Goal: Information Seeking & Learning: Learn about a topic

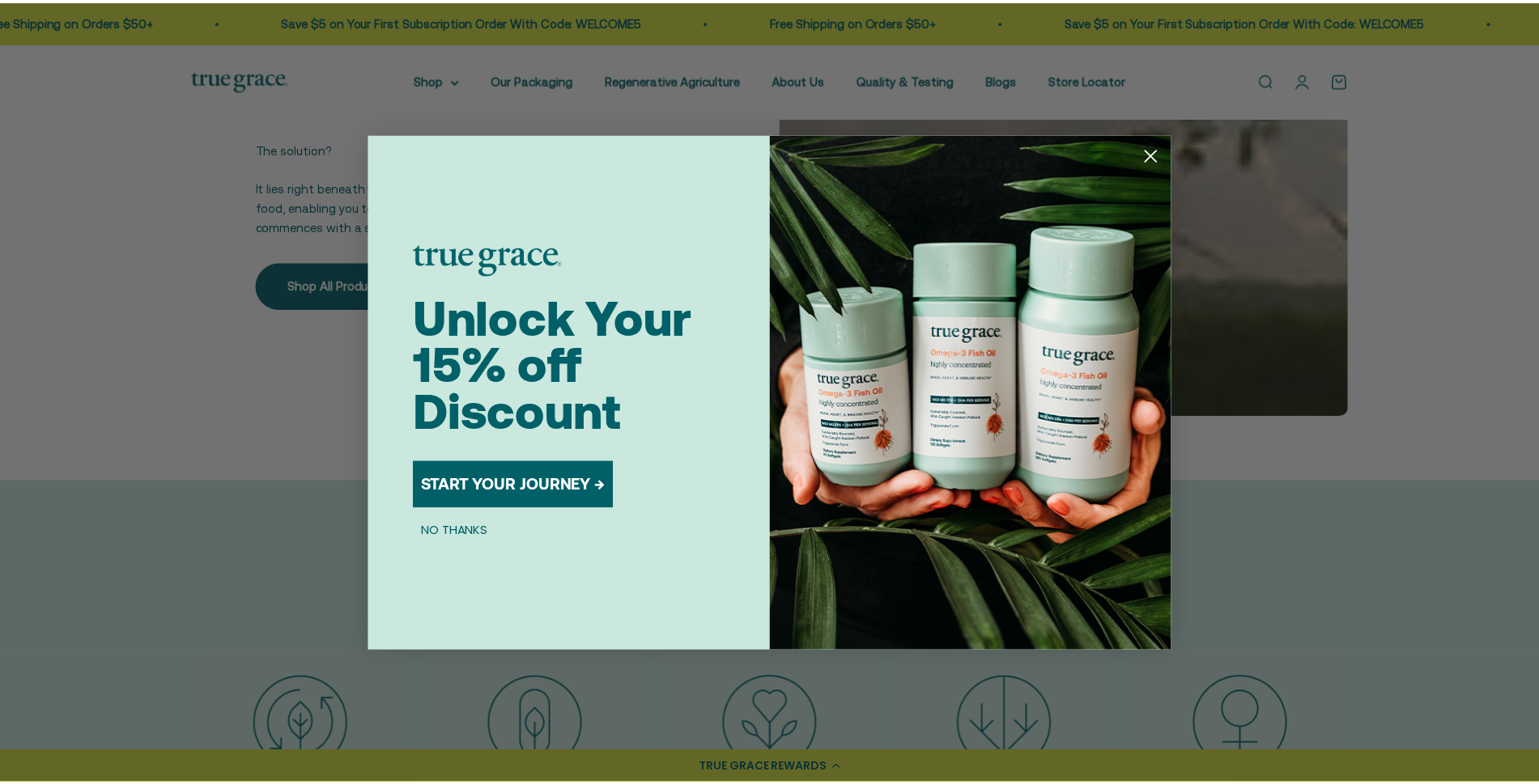
scroll to position [3318, 0]
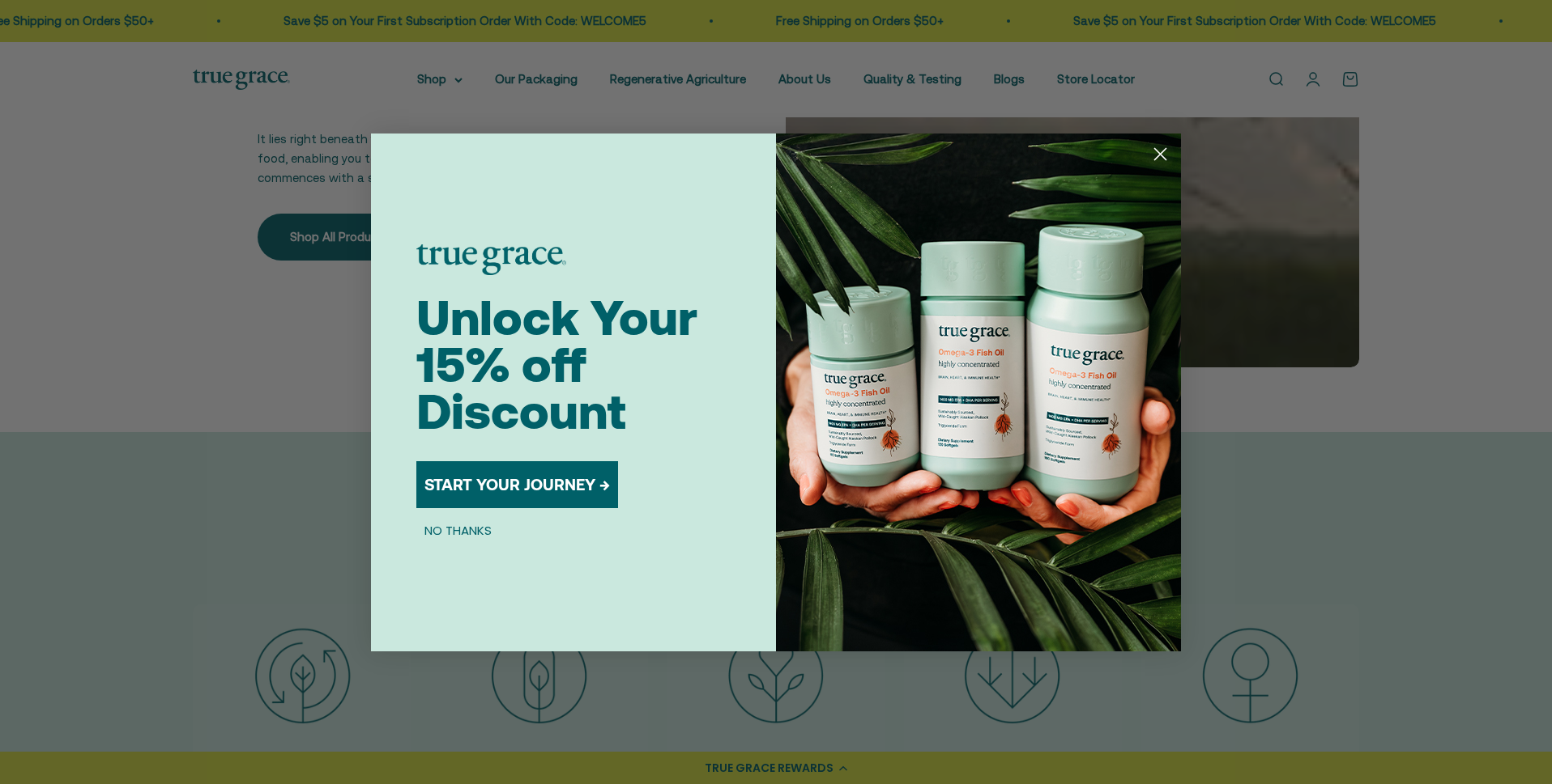
click at [1157, 150] on icon "Close dialog" at bounding box center [1160, 153] width 11 height 11
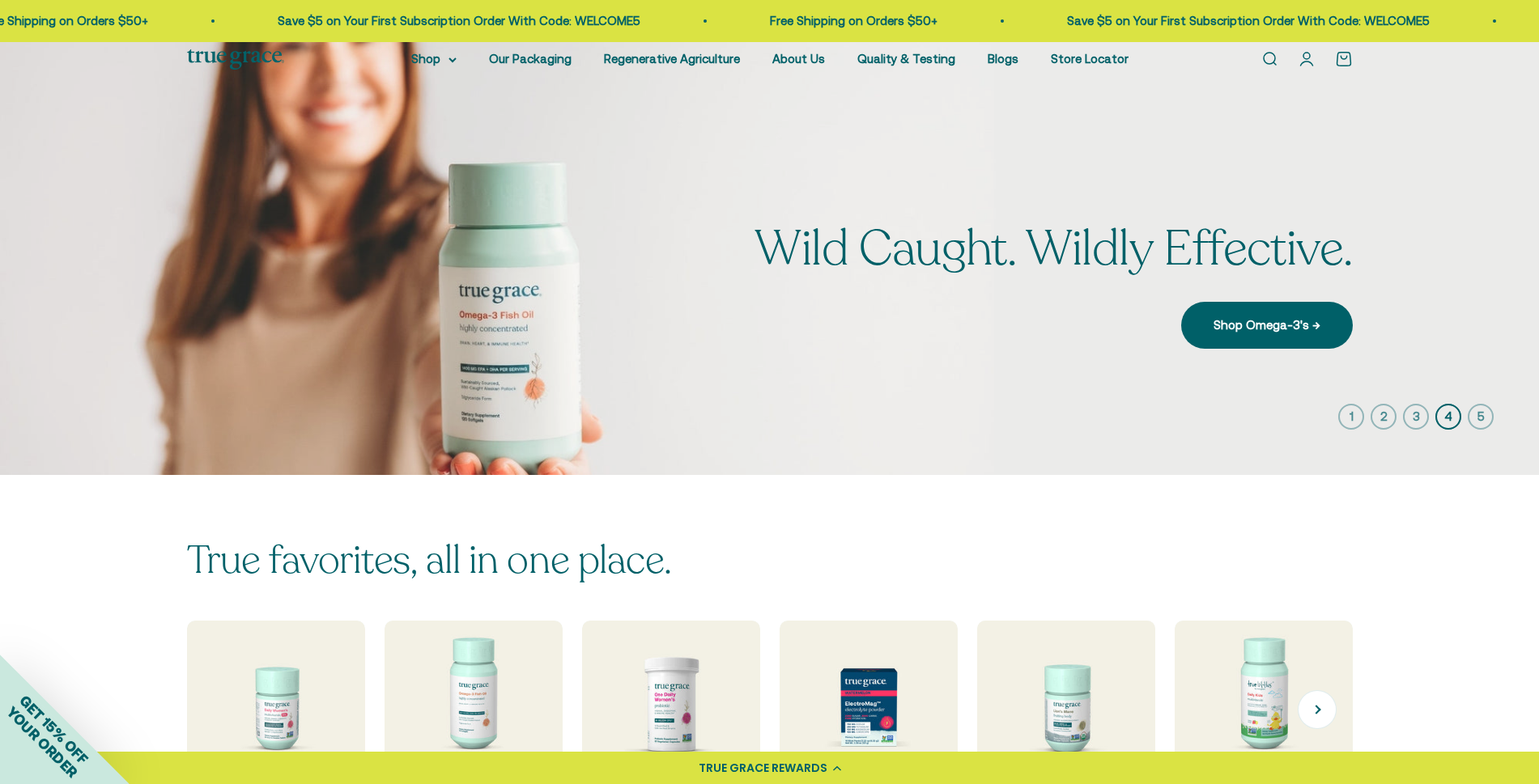
scroll to position [0, 0]
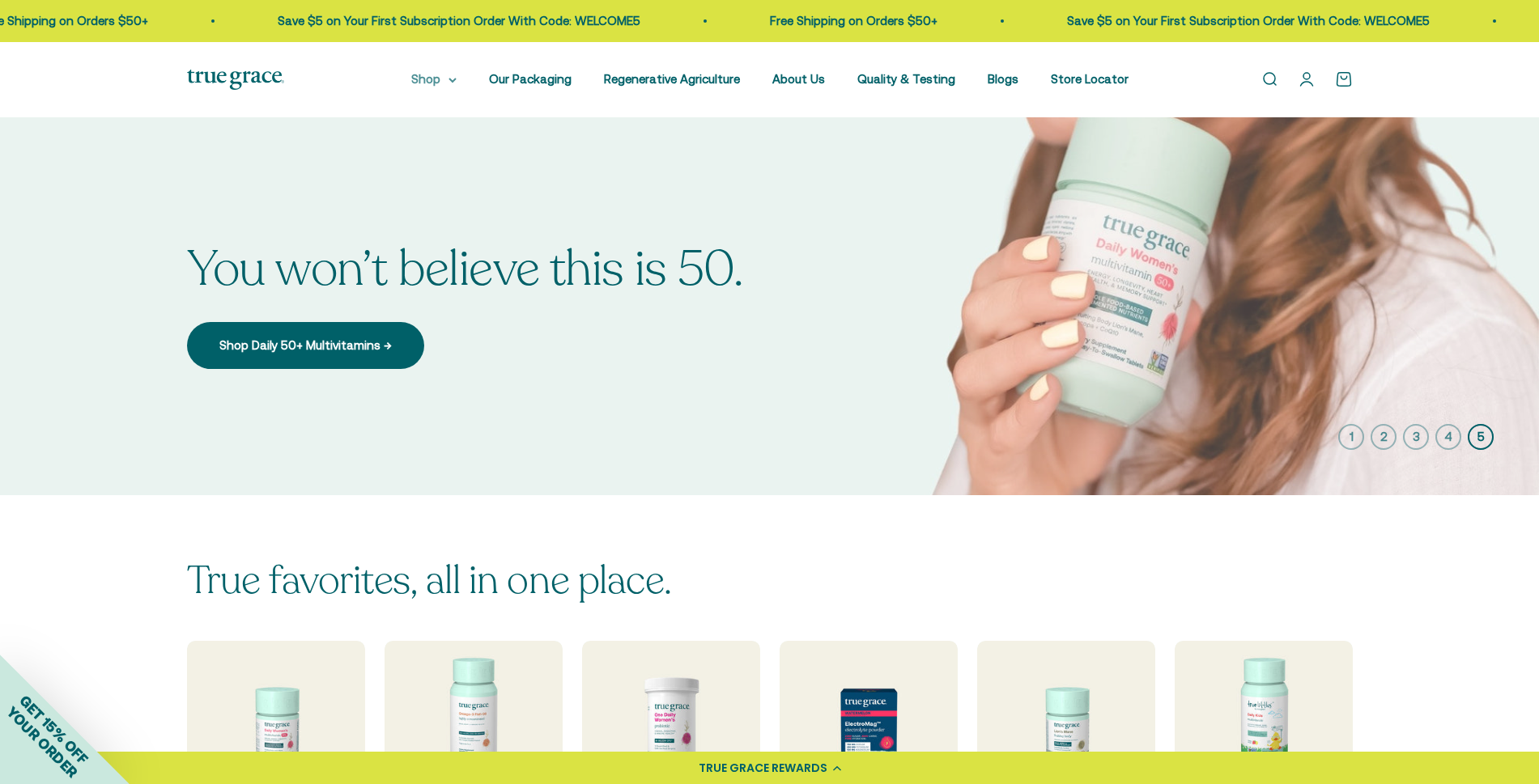
click at [456, 80] on icon at bounding box center [453, 80] width 8 height 6
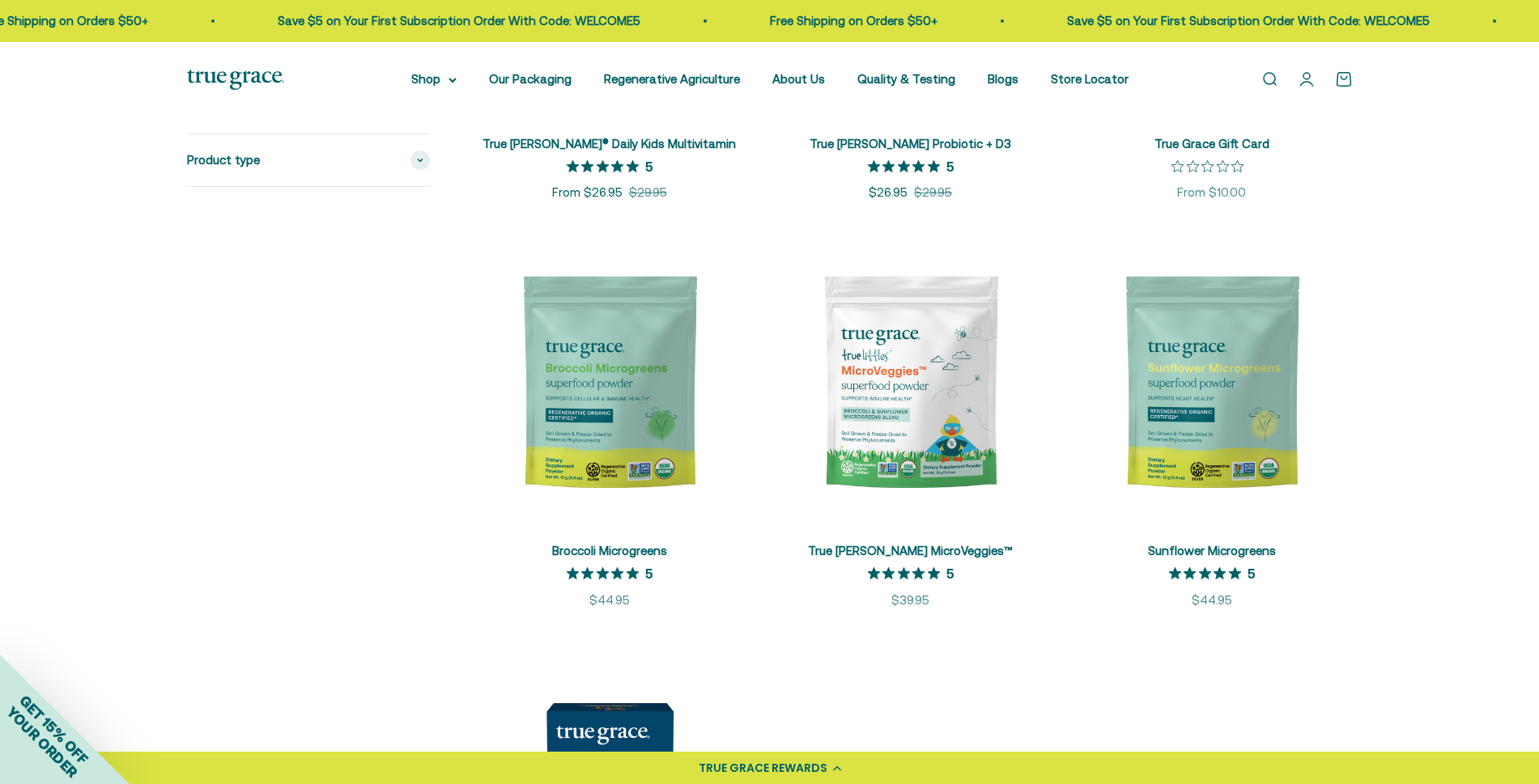
scroll to position [2671, 0]
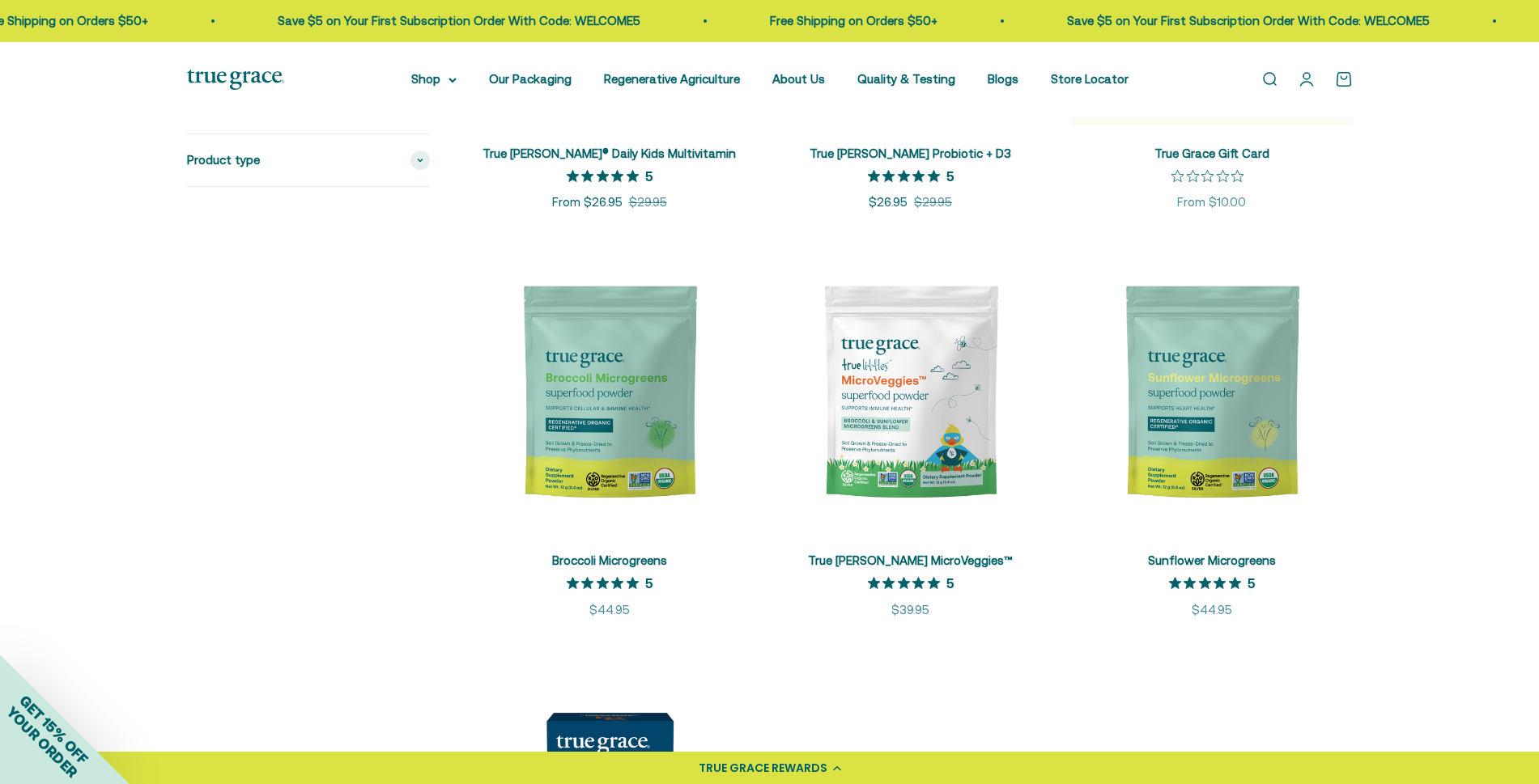
drag, startPoint x: 1406, startPoint y: 416, endPoint x: 1411, endPoint y: 516, distance: 100.1
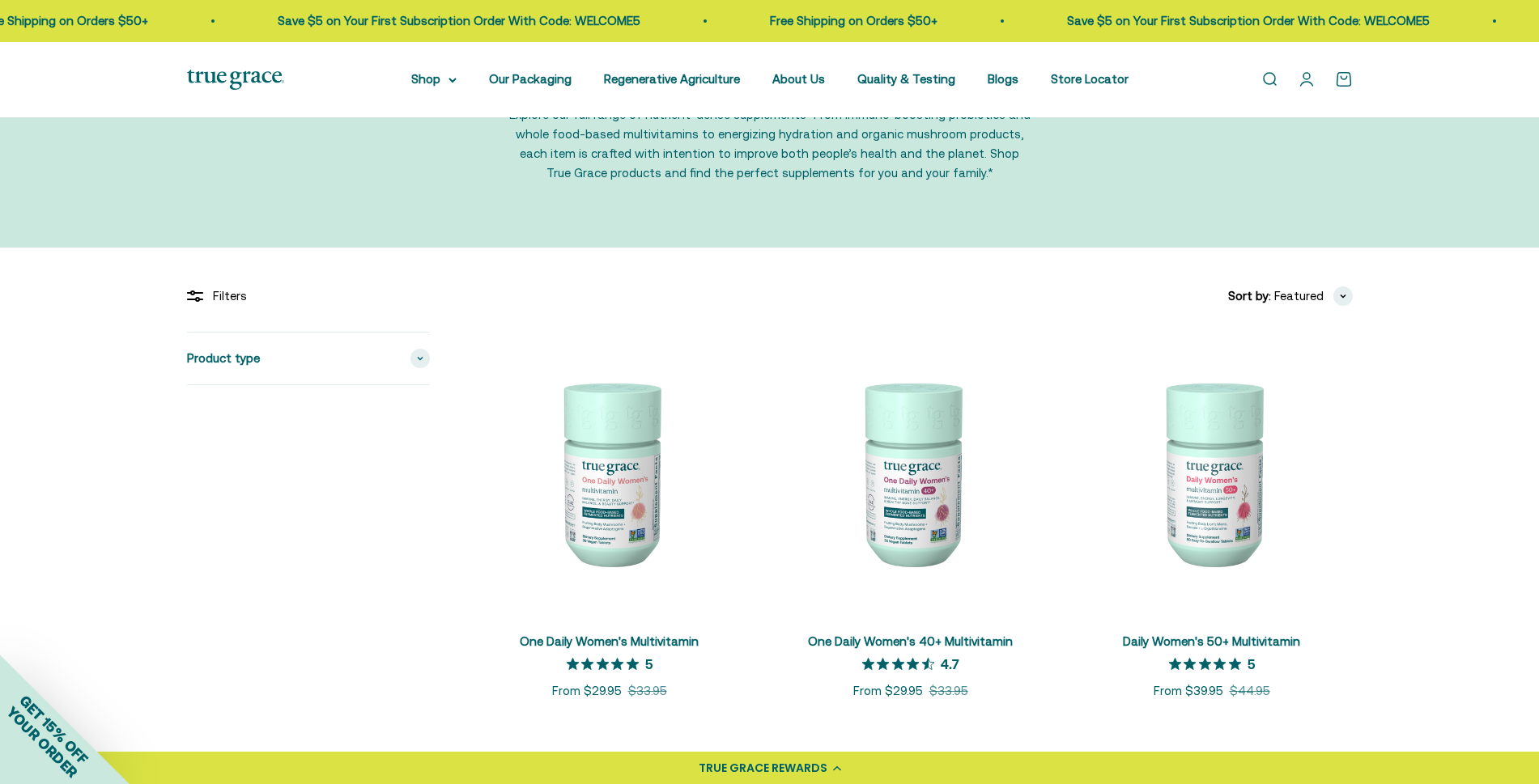
scroll to position [0, 0]
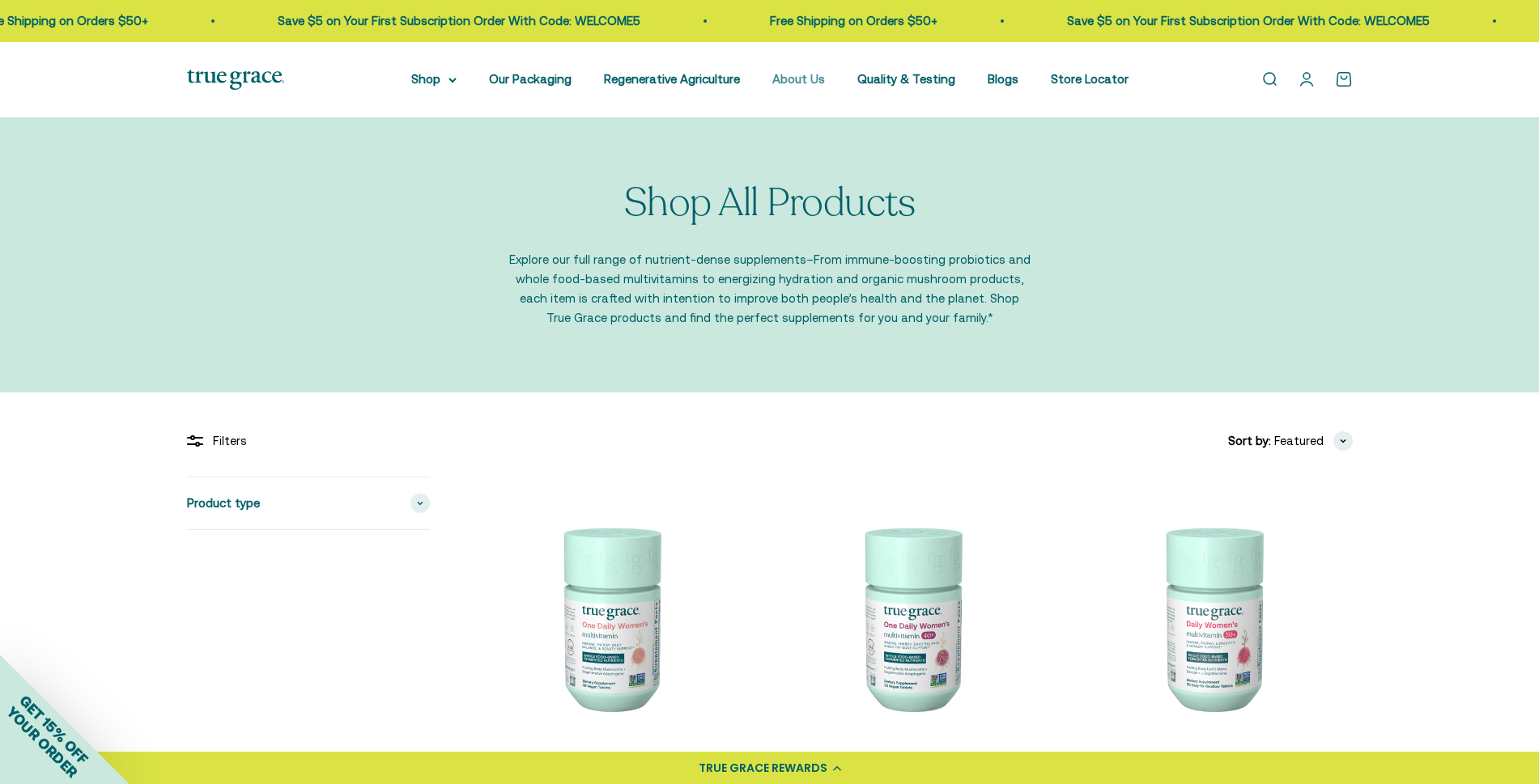
click at [807, 84] on link "About Us" at bounding box center [799, 79] width 52 height 14
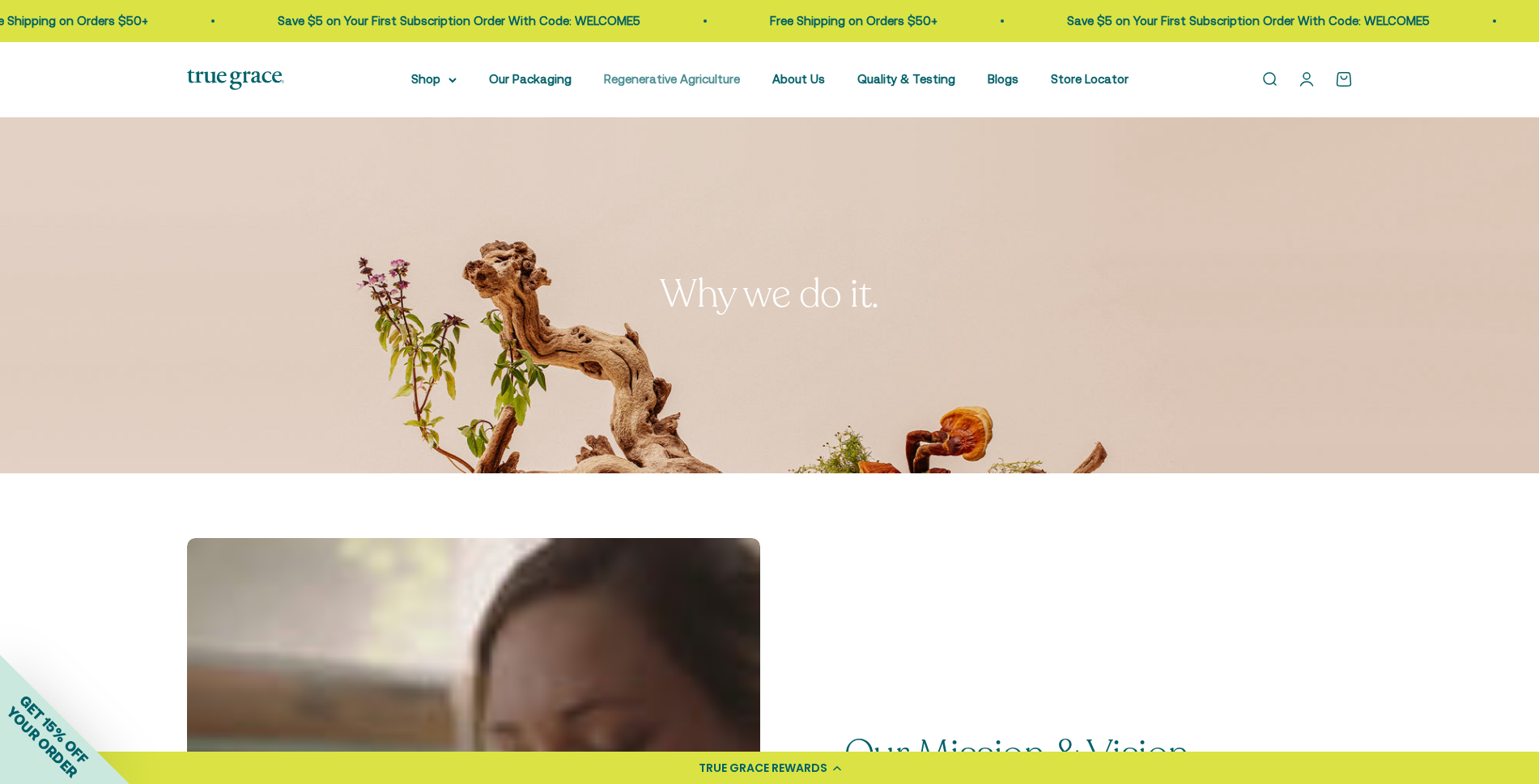
click at [697, 78] on link "Regenerative Agriculture" at bounding box center [672, 79] width 136 height 14
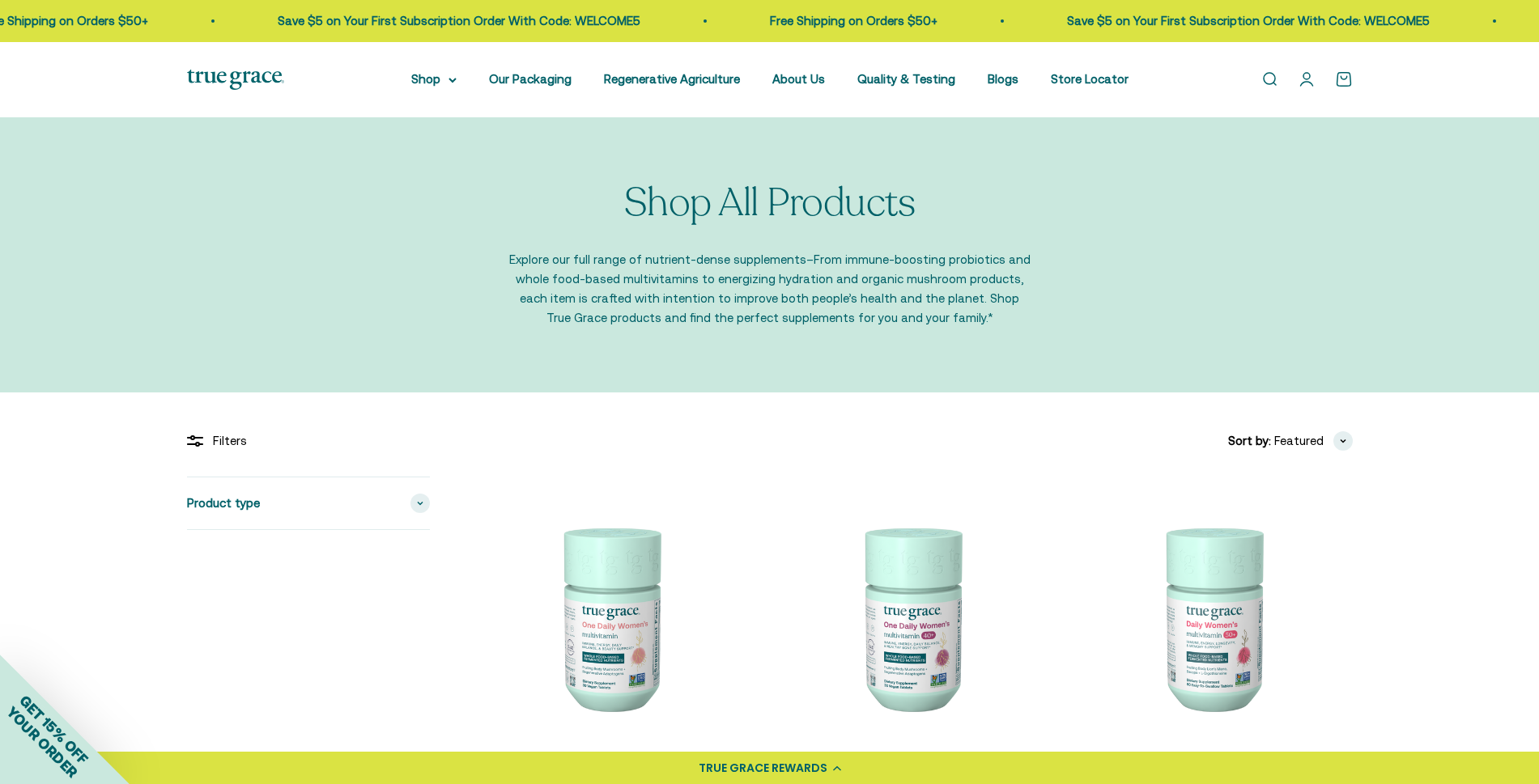
click at [1342, 283] on div "Shop All Products Explore our full range of nutrient-dense supplements–From imm…" at bounding box center [770, 255] width 1166 height 146
